Goal: Check status: Check status

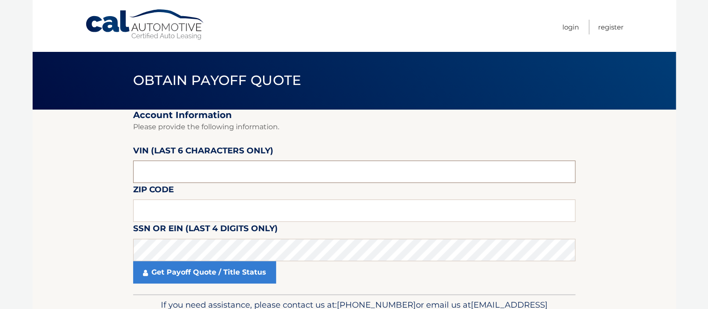
click at [290, 171] on input "text" at bounding box center [354, 171] width 442 height 22
type input "001978"
click button "For Originating Dealer" at bounding box center [0, 0] width 0 height 0
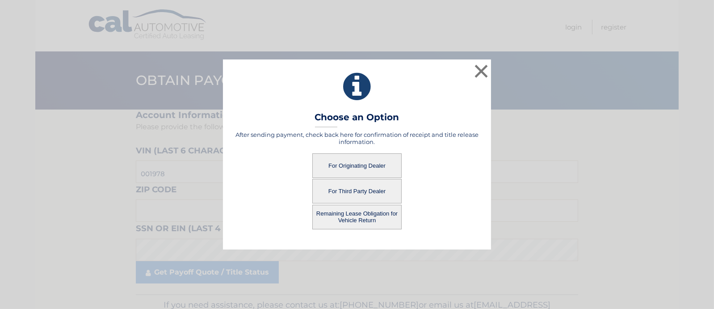
click at [353, 165] on button "For Originating Dealer" at bounding box center [356, 165] width 89 height 25
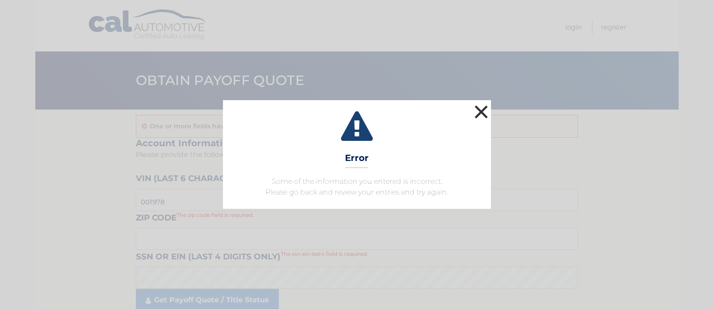
click at [481, 111] on button "×" at bounding box center [481, 112] width 18 height 18
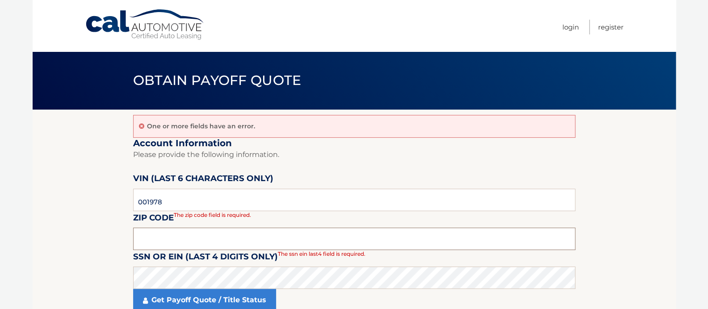
click at [172, 241] on input "text" at bounding box center [354, 238] width 442 height 22
type input "11419"
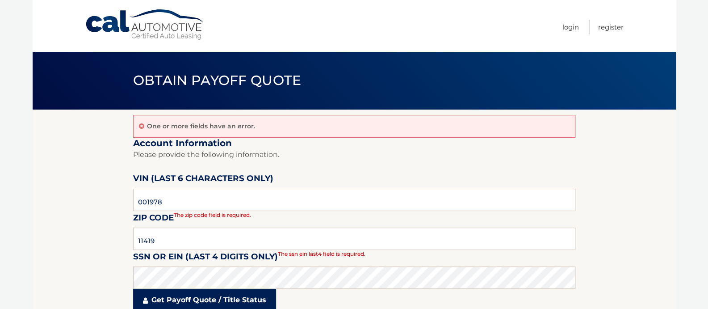
click at [229, 298] on link "Get Payoff Quote / Title Status" at bounding box center [204, 300] width 143 height 22
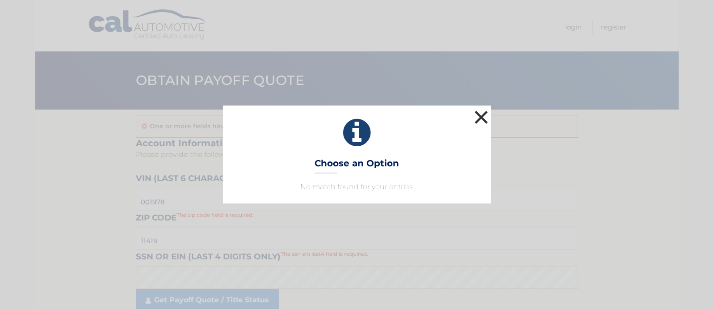
click at [484, 111] on button "×" at bounding box center [481, 117] width 18 height 18
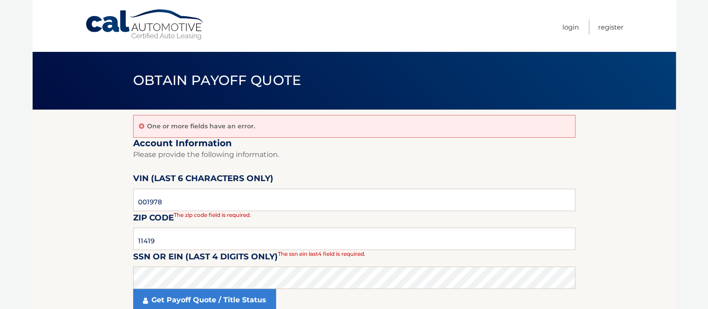
click at [205, 124] on p "One or more fields have an error." at bounding box center [201, 126] width 108 height 8
drag, startPoint x: 205, startPoint y: 124, endPoint x: 206, endPoint y: 158, distance: 34.4
click at [205, 125] on p "One or more fields have an error." at bounding box center [201, 126] width 108 height 8
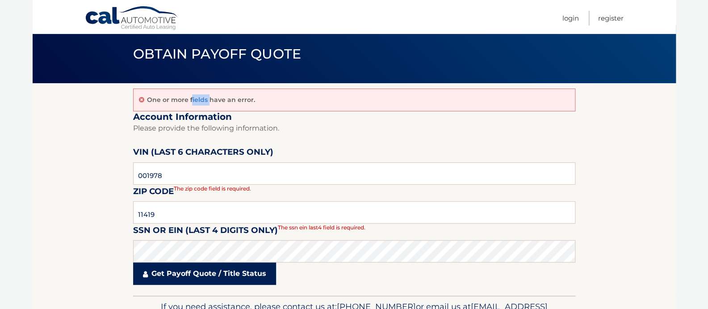
scroll to position [40, 0]
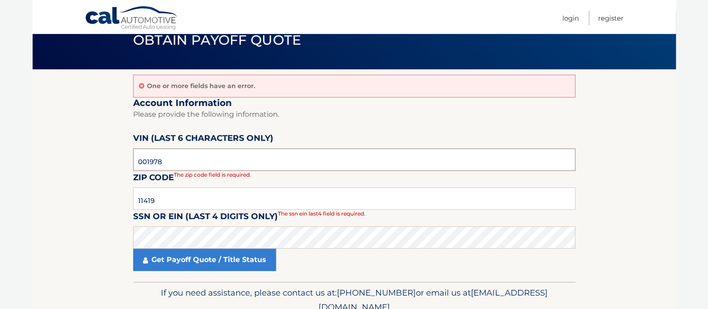
drag, startPoint x: 182, startPoint y: 161, endPoint x: -61, endPoint y: 166, distance: 243.2
click at [0, 166] on html "Cal Automotive Menu Login Register Obtain Payoff Quote" at bounding box center [354, 114] width 708 height 309
type input "001978"
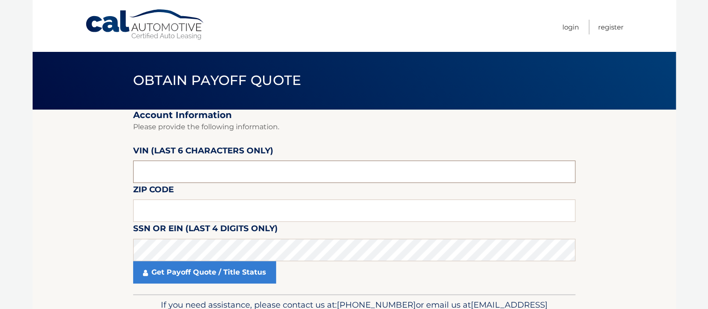
click at [241, 166] on input "text" at bounding box center [354, 171] width 442 height 22
click at [174, 173] on input "text" at bounding box center [354, 171] width 442 height 22
type input "9*****"
type input "135292"
click at [178, 207] on input "text" at bounding box center [354, 210] width 442 height 22
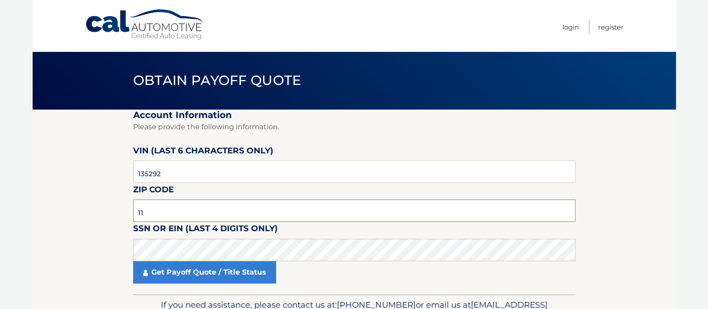
type input "1"
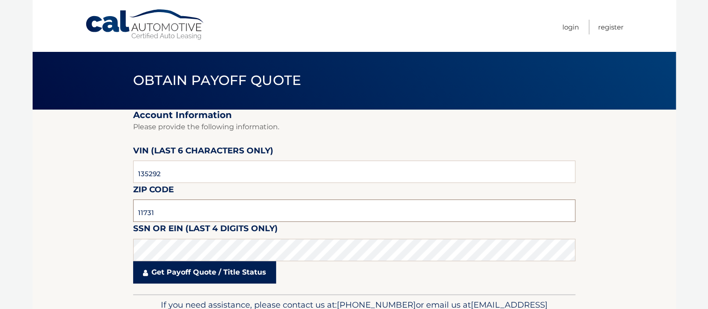
type input "11731"
click button "For Originating Dealer" at bounding box center [0, 0] width 0 height 0
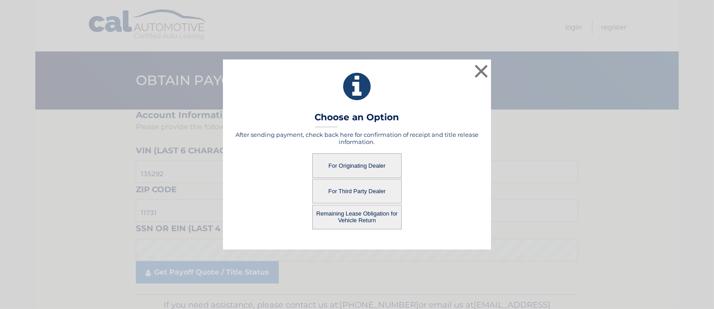
click at [348, 164] on button "For Originating Dealer" at bounding box center [356, 165] width 89 height 25
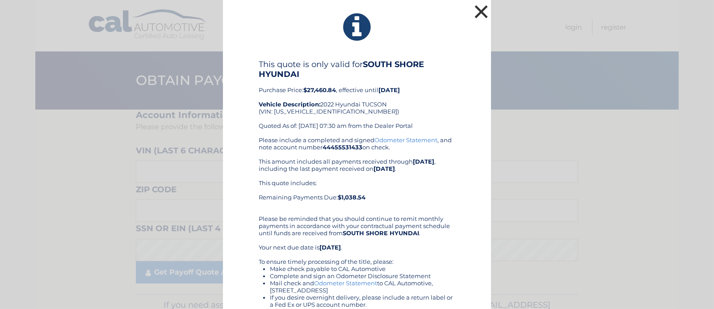
drag, startPoint x: 26, startPoint y: 232, endPoint x: 478, endPoint y: 7, distance: 504.6
click at [478, 7] on button "×" at bounding box center [481, 12] width 18 height 18
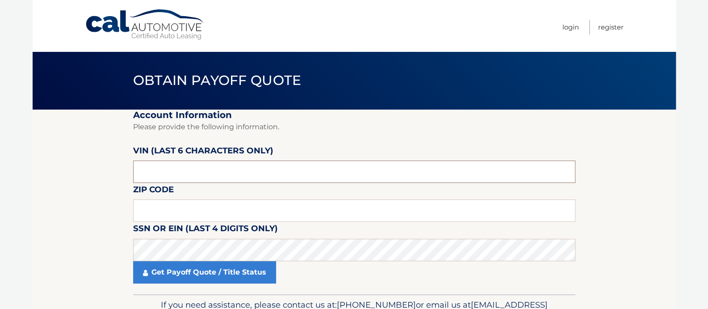
click at [256, 172] on input "text" at bounding box center [354, 171] width 442 height 22
click at [194, 174] on input "text" at bounding box center [354, 171] width 442 height 22
type input "277452"
click at [179, 211] on input "text" at bounding box center [354, 210] width 442 height 22
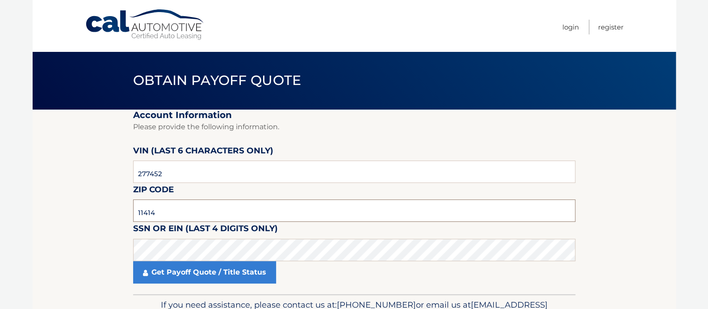
type input "11414"
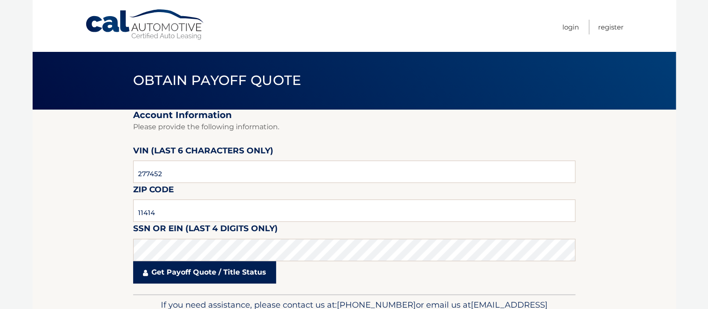
click at [192, 272] on link "Get Payoff Quote / Title Status" at bounding box center [204, 272] width 143 height 22
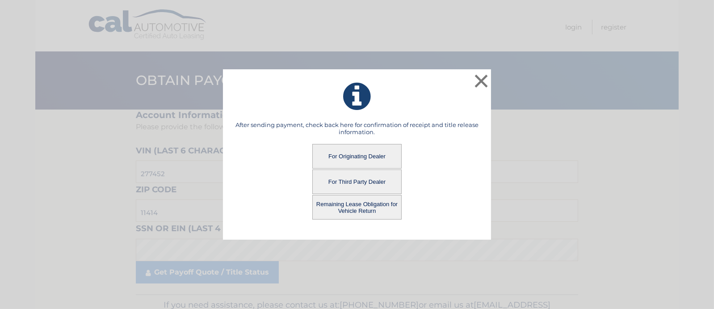
click at [353, 157] on button "For Originating Dealer" at bounding box center [356, 156] width 89 height 25
click at [367, 155] on button "For Originating Dealer" at bounding box center [356, 156] width 89 height 25
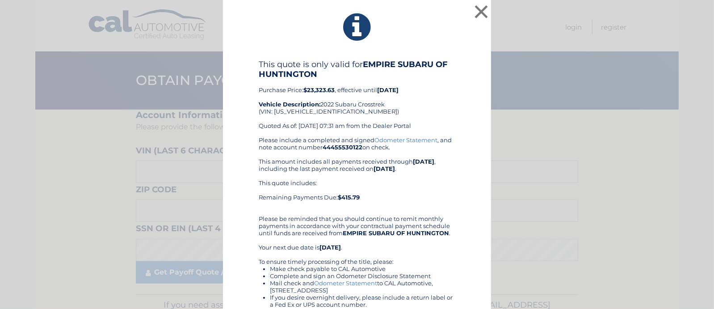
click at [290, 112] on div "This quote is only valid for EMPIRE SUBARU OF HUNTINGTON Purchase Price: $23,32…" at bounding box center [357, 97] width 197 height 77
copy div "JF2GTHSC6NH277452"
click at [479, 4] on button "×" at bounding box center [481, 12] width 18 height 18
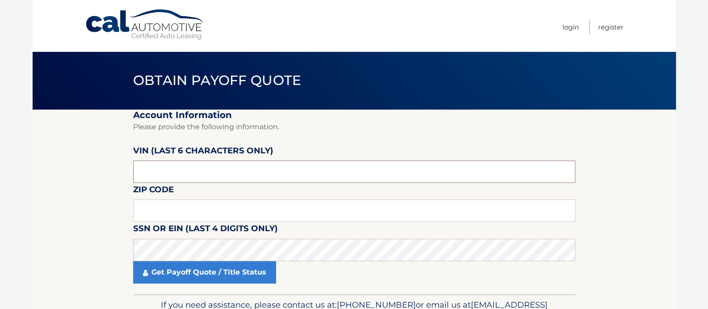
click at [157, 170] on input "text" at bounding box center [354, 171] width 442 height 22
type input "378344"
type input "11422"
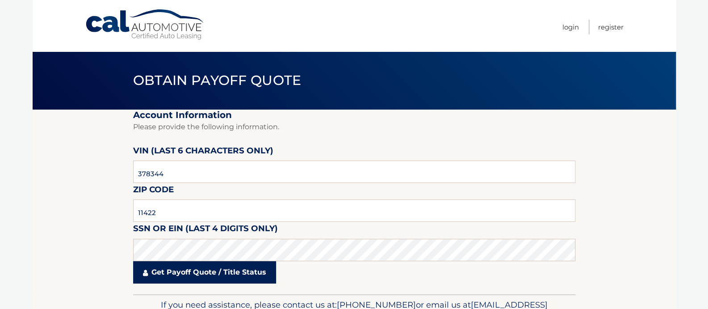
click at [163, 275] on link "Get Payoff Quote / Title Status" at bounding box center [204, 272] width 143 height 22
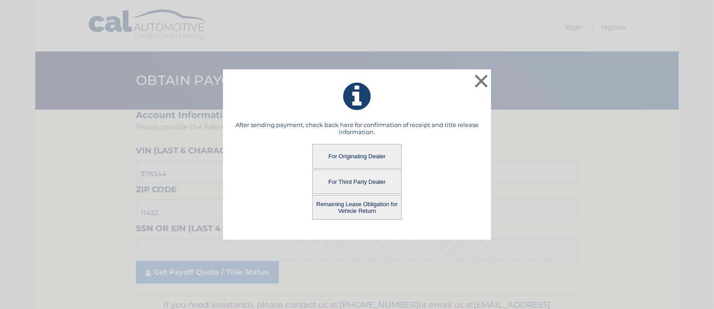
click at [349, 151] on button "For Originating Dealer" at bounding box center [356, 156] width 89 height 25
click at [351, 159] on button "For Originating Dealer" at bounding box center [356, 156] width 89 height 25
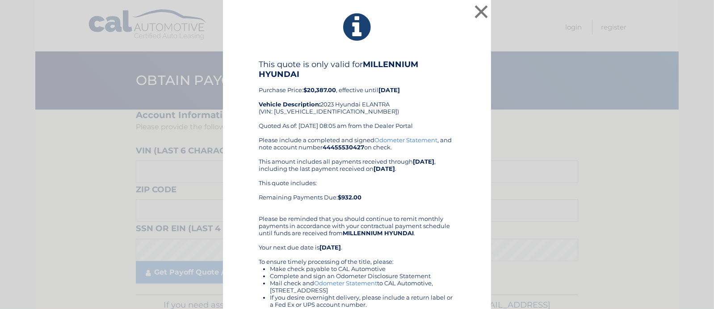
click at [63, 112] on div "× This quote is only valid for MILLENNIUM HYUNDAI Purchase Price: $20,387.00 , …" at bounding box center [357, 195] width 707 height 391
